Goal: Transaction & Acquisition: Purchase product/service

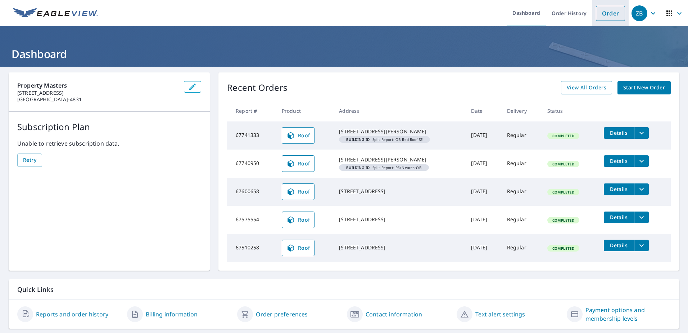
click at [604, 12] on link "Order" at bounding box center [610, 13] width 29 height 15
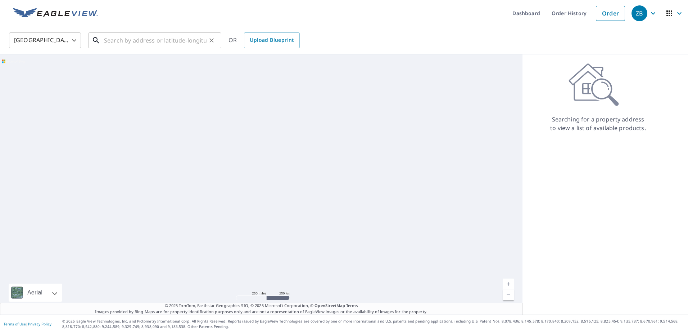
click at [158, 41] on input "text" at bounding box center [155, 40] width 103 height 20
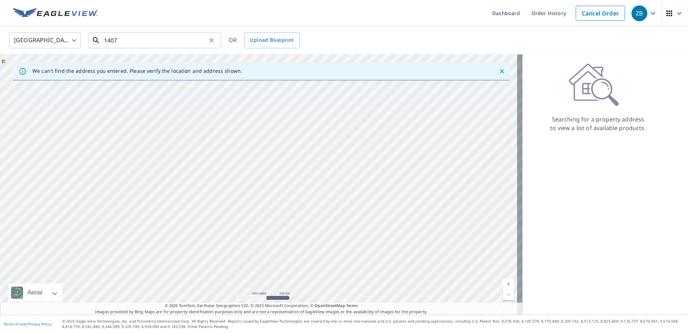
click at [141, 42] on input "1407" at bounding box center [155, 40] width 103 height 20
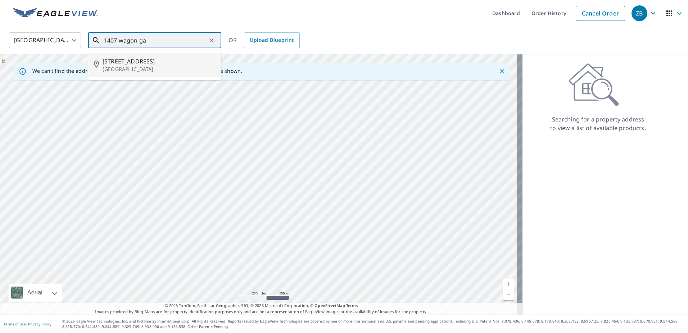
click at [184, 57] on span "[STREET_ADDRESS]" at bounding box center [159, 61] width 113 height 9
type input "[STREET_ADDRESS]"
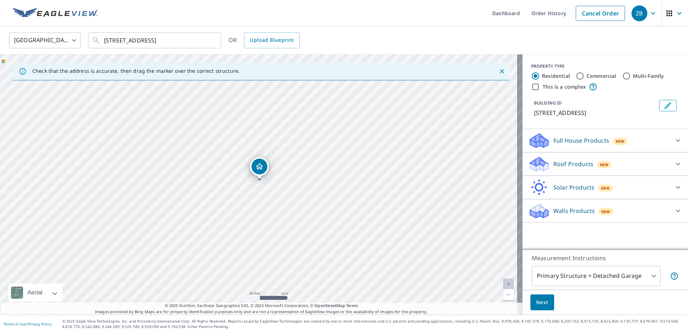
drag, startPoint x: 258, startPoint y: 169, endPoint x: 260, endPoint y: 165, distance: 4.1
click at [603, 166] on div "New" at bounding box center [604, 164] width 15 height 7
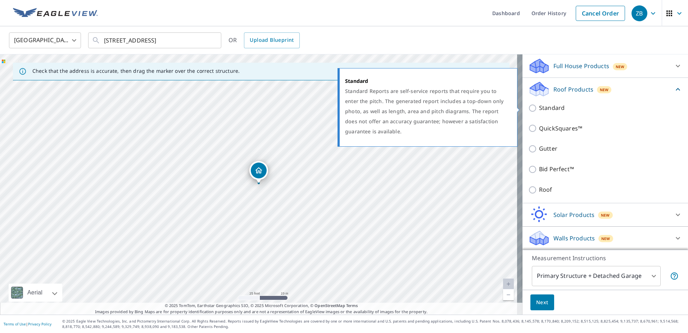
scroll to position [75, 0]
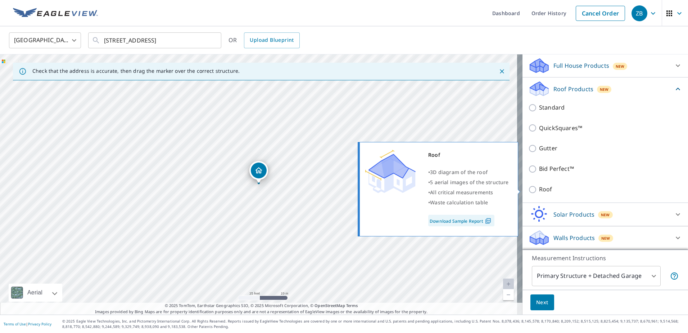
click at [528, 188] on input "Roof" at bounding box center [533, 189] width 11 height 9
checkbox input "true"
type input "3"
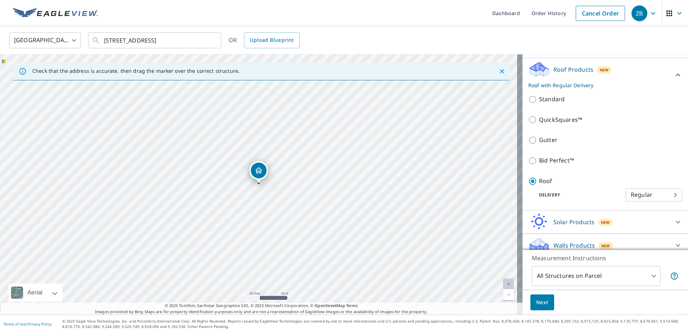
scroll to position [55, 0]
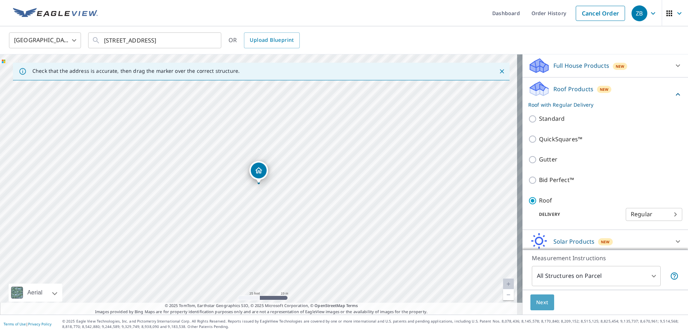
click at [539, 305] on span "Next" at bounding box center [542, 302] width 12 height 9
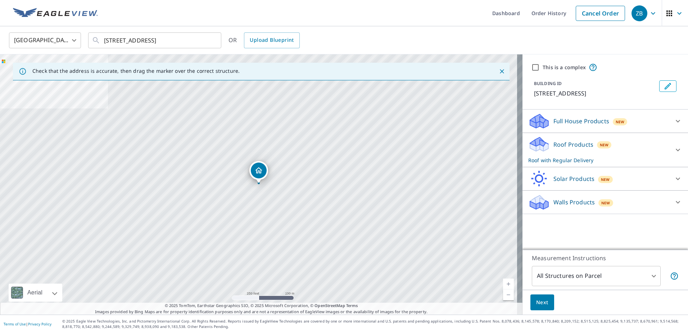
click at [568, 147] on p "Roof Products" at bounding box center [574, 144] width 40 height 9
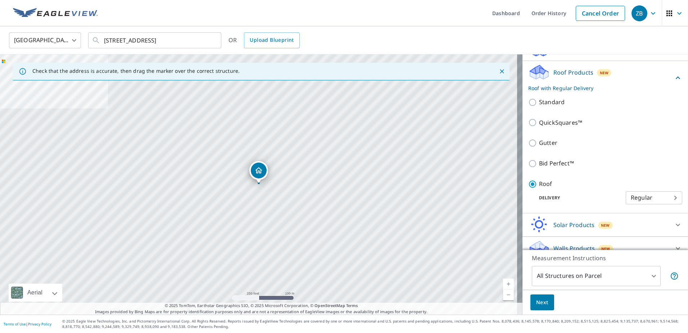
scroll to position [82, 0]
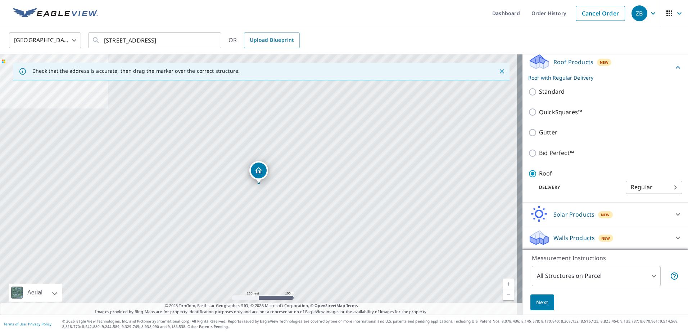
click at [656, 188] on body "ZB ZB Dashboard Order History Cancel Order ZB [GEOGRAPHIC_DATA] [GEOGRAPHIC_DAT…" at bounding box center [344, 166] width 688 height 333
click at [632, 176] on div at bounding box center [344, 166] width 688 height 333
click at [536, 303] on span "Next" at bounding box center [542, 302] width 12 height 9
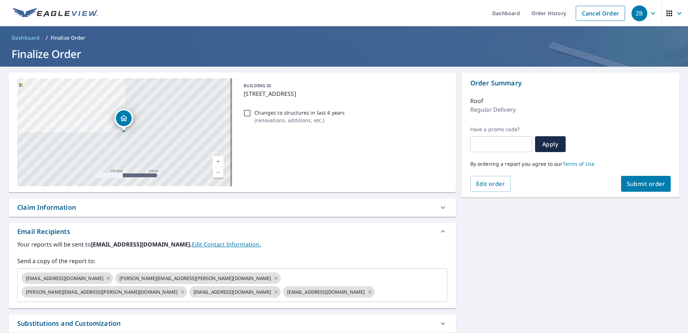
scroll to position [63, 0]
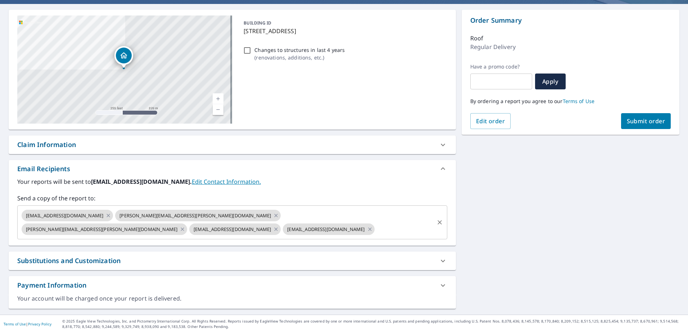
click at [376, 232] on input "text" at bounding box center [405, 229] width 58 height 14
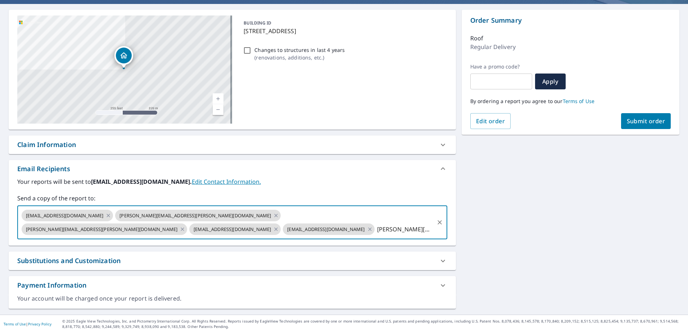
type input "[PERSON_NAME][EMAIL_ADDRESS][PERSON_NAME][DOMAIN_NAME]"
click at [530, 230] on div "[STREET_ADDRESS] Aerial Road A standard road map Aerial A detailed look from ab…" at bounding box center [344, 159] width 688 height 310
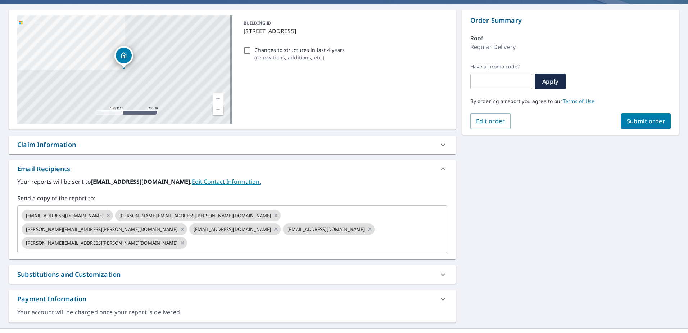
click at [642, 120] on span "Submit order" at bounding box center [646, 121] width 39 height 8
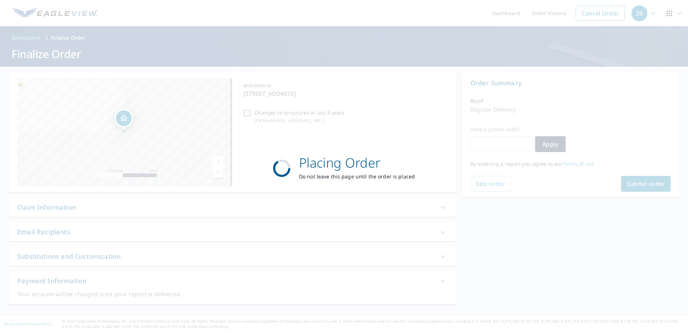
scroll to position [0, 0]
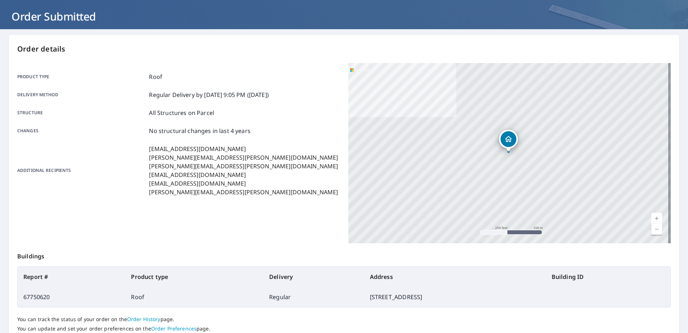
scroll to position [91, 0]
